Goal: Navigation & Orientation: Find specific page/section

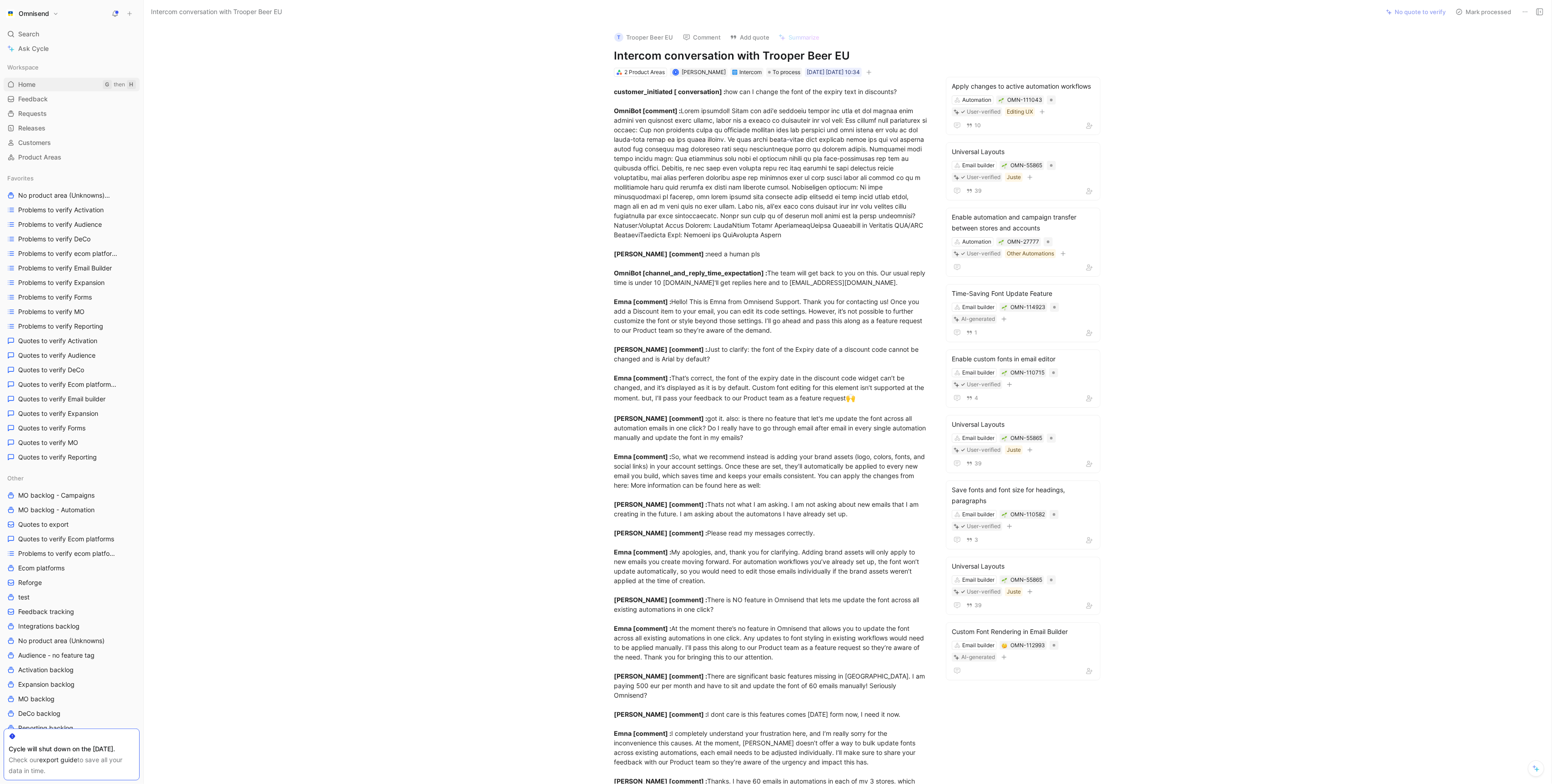
click at [45, 82] on link "Home G then H" at bounding box center [72, 84] width 136 height 14
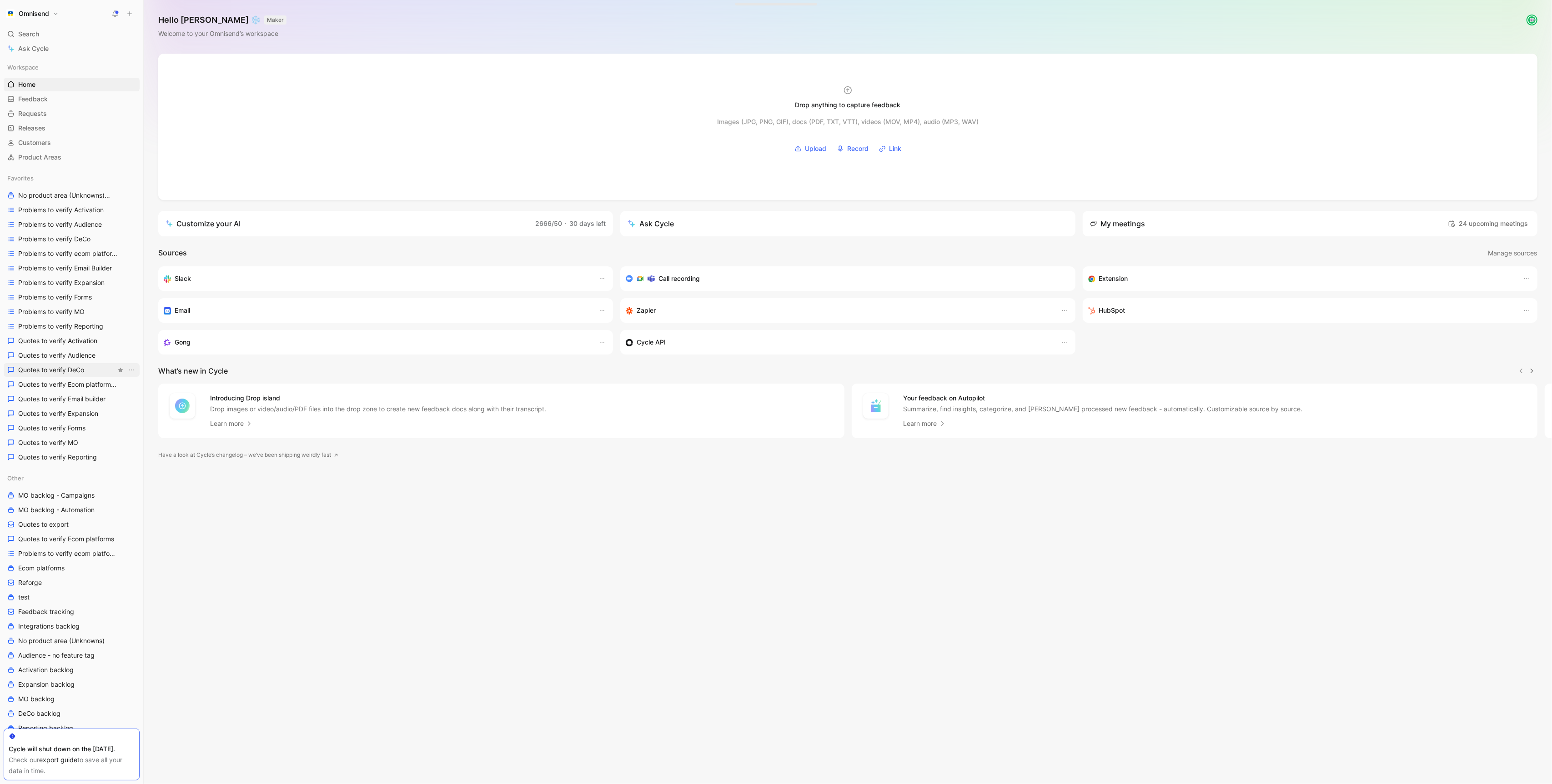
scroll to position [219, 0]
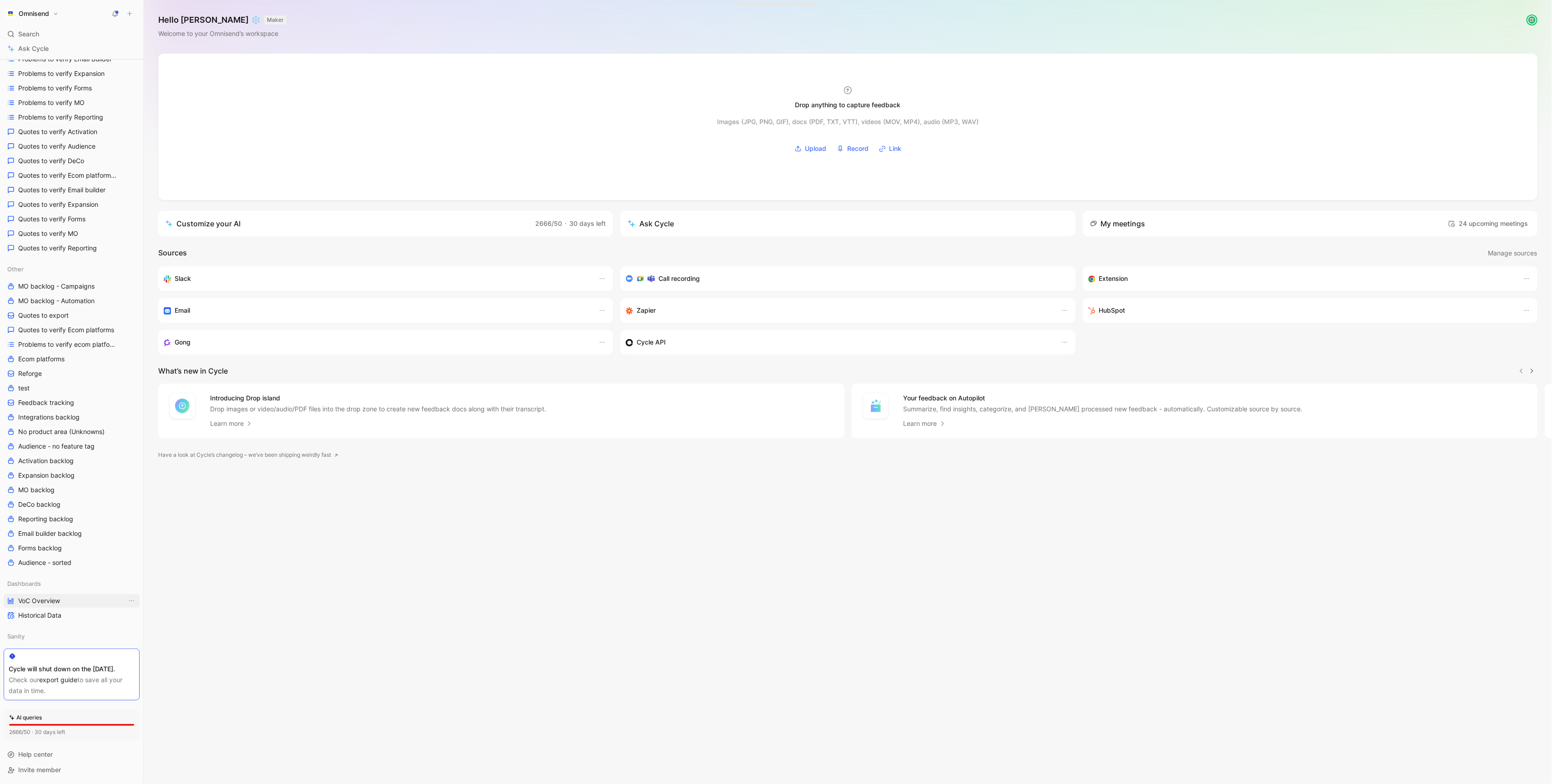
click at [42, 596] on span "VoC Overview" at bounding box center [39, 600] width 42 height 9
